Goal: Information Seeking & Learning: Learn about a topic

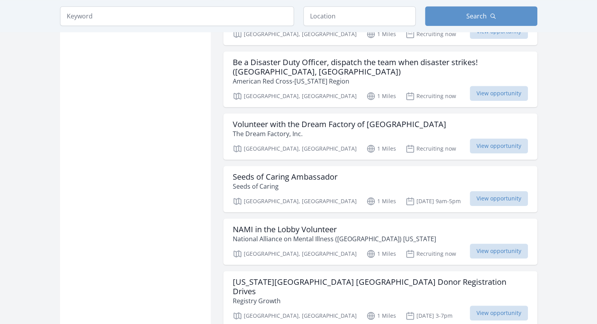
scroll to position [707, 0]
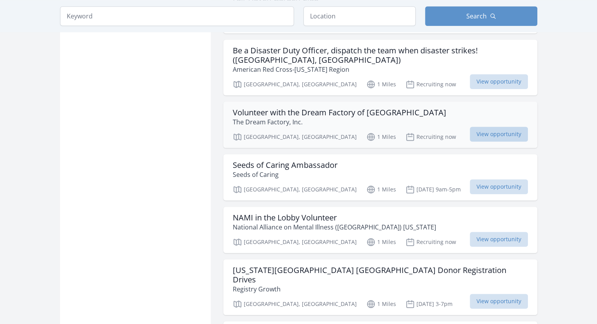
click at [495, 130] on span "View opportunity" at bounding box center [499, 134] width 58 height 15
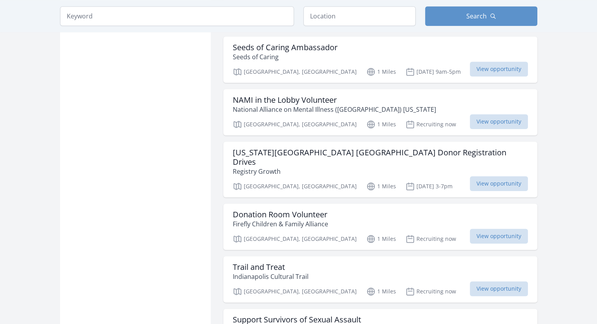
scroll to position [864, 0]
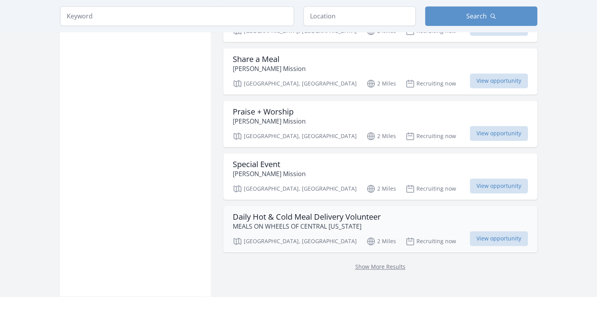
scroll to position [903, 0]
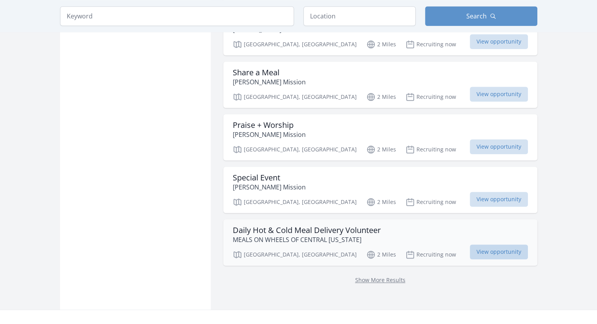
click at [485, 245] on span "View opportunity" at bounding box center [499, 252] width 58 height 15
click at [368, 277] on link "Show More Results" at bounding box center [380, 280] width 50 height 7
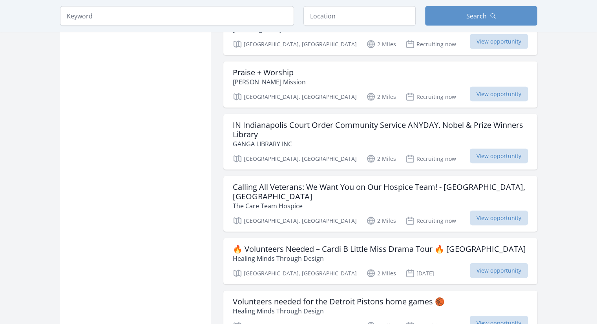
scroll to position [1689, 0]
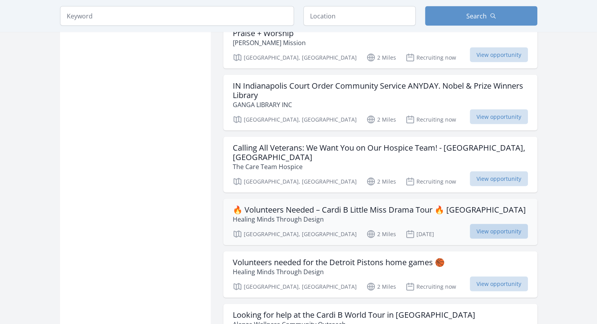
click at [491, 224] on span "View opportunity" at bounding box center [499, 231] width 58 height 15
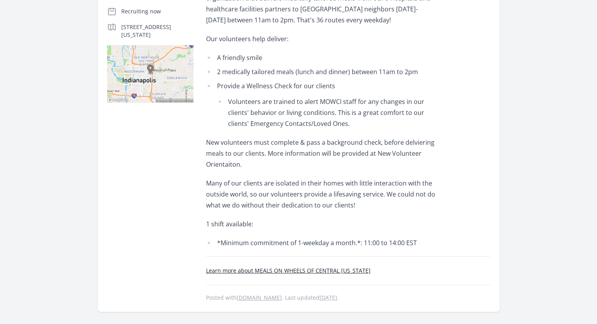
scroll to position [196, 0]
